Goal: Transaction & Acquisition: Purchase product/service

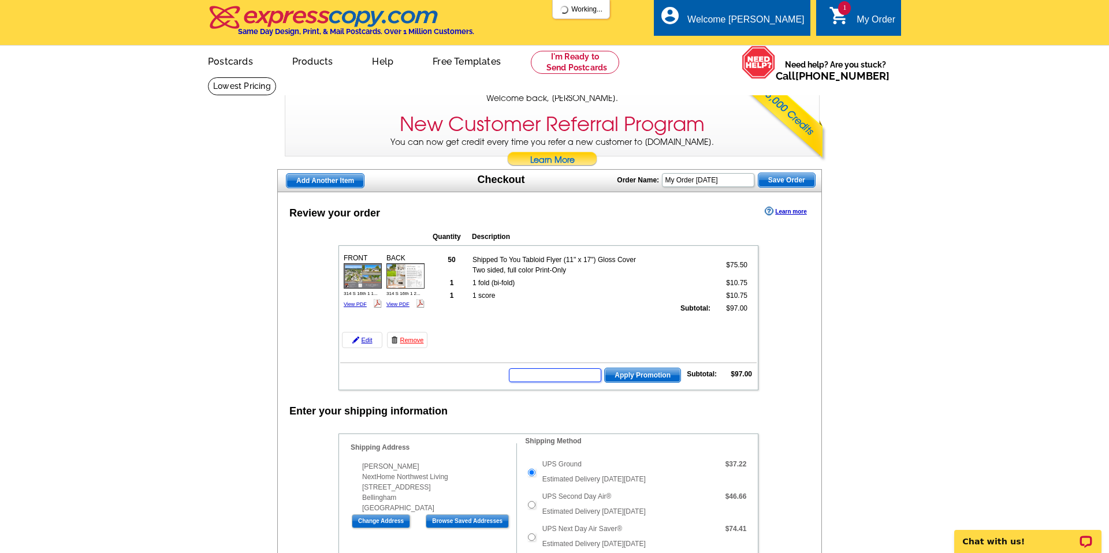
click at [574, 376] on input "text" at bounding box center [555, 376] width 92 height 14
click at [564, 374] on input "text" at bounding box center [555, 376] width 92 height 14
type input "CHAT20"
click at [644, 377] on span "Apply Promotion" at bounding box center [643, 376] width 76 height 14
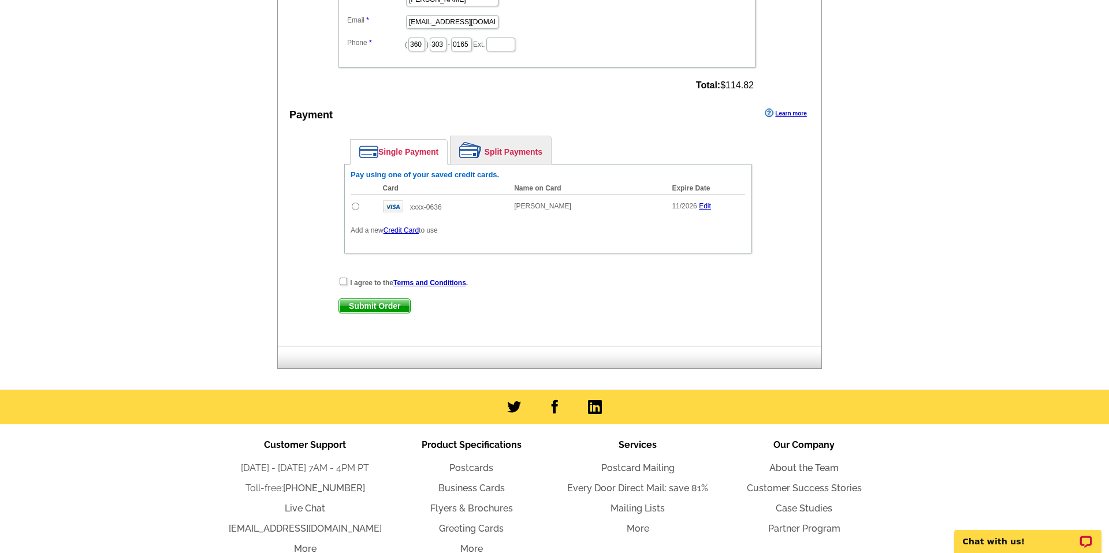
scroll to position [760, 0]
click at [354, 207] on input "radio" at bounding box center [356, 206] width 8 height 8
radio input "true"
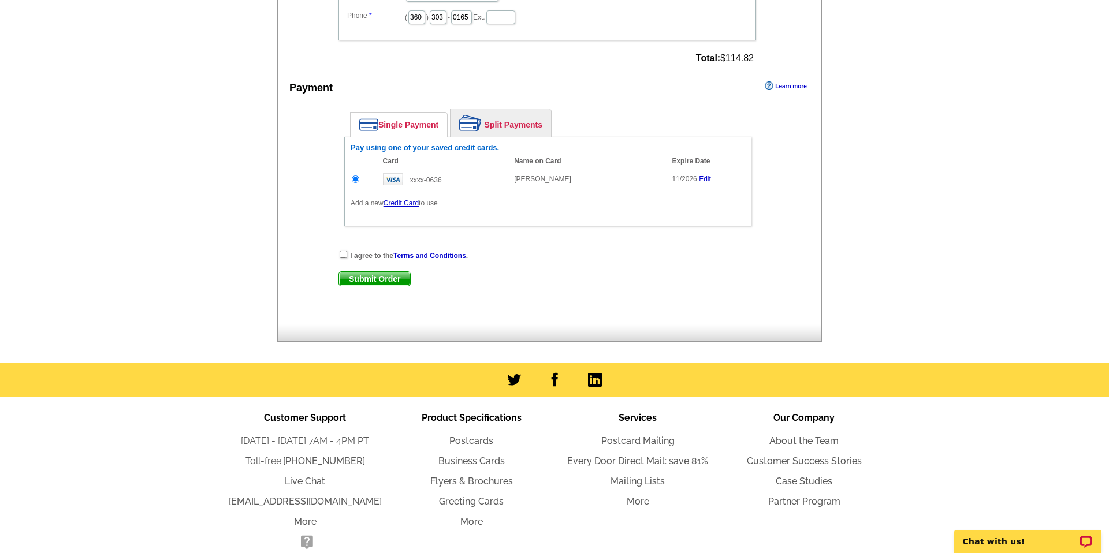
scroll to position [788, 0]
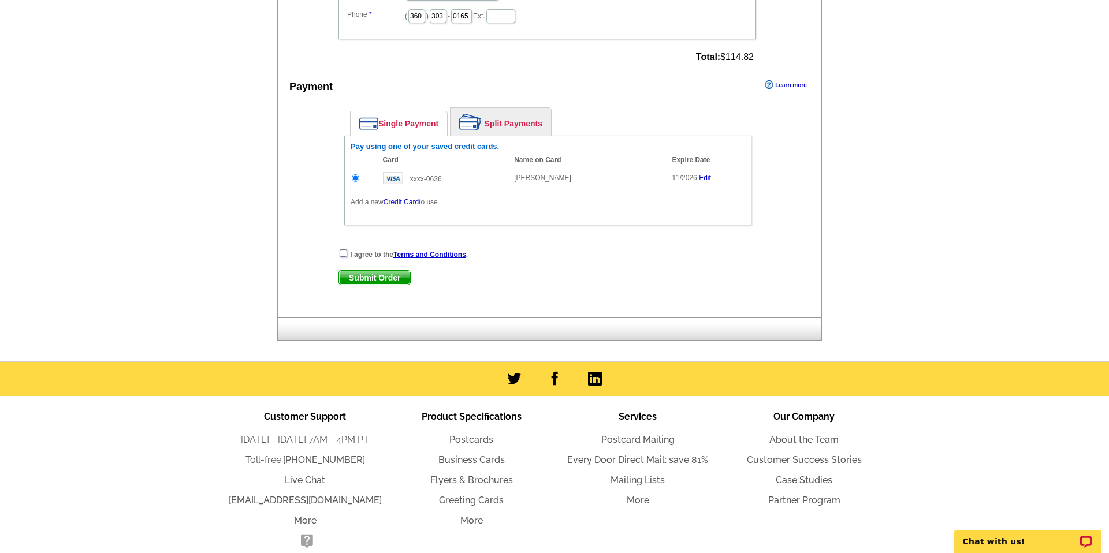
click at [344, 254] on input "checkbox" at bounding box center [344, 254] width 8 height 8
checkbox input "true"
click at [361, 278] on span "Submit Order" at bounding box center [374, 278] width 71 height 14
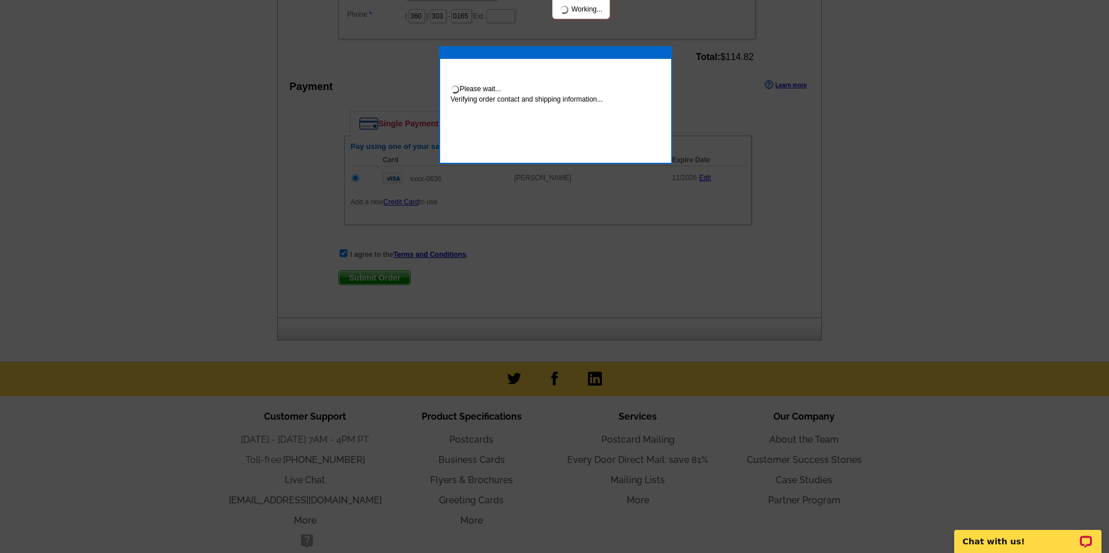
scroll to position [783, 0]
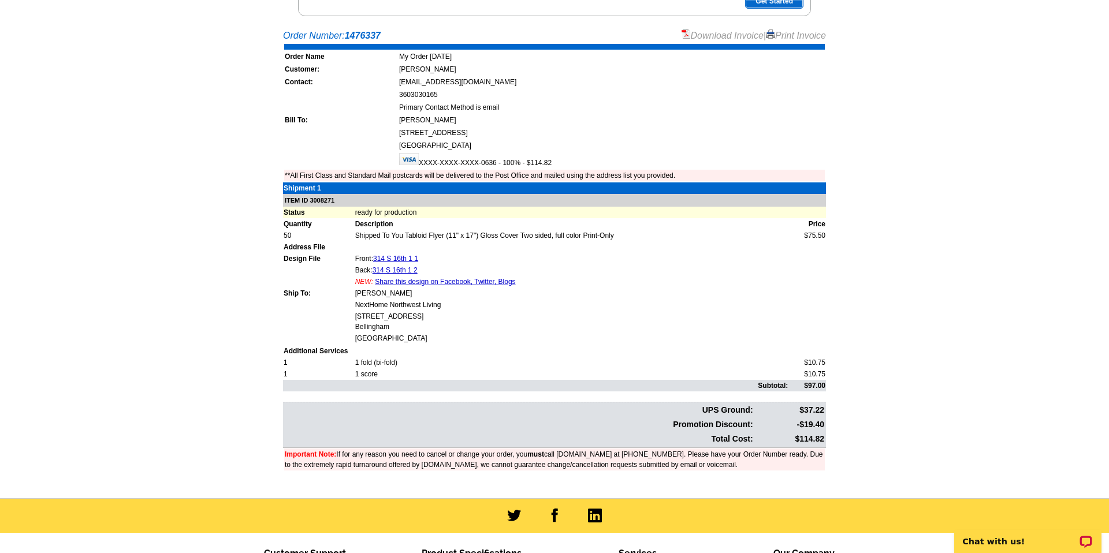
scroll to position [339, 0]
